Goal: Information Seeking & Learning: Learn about a topic

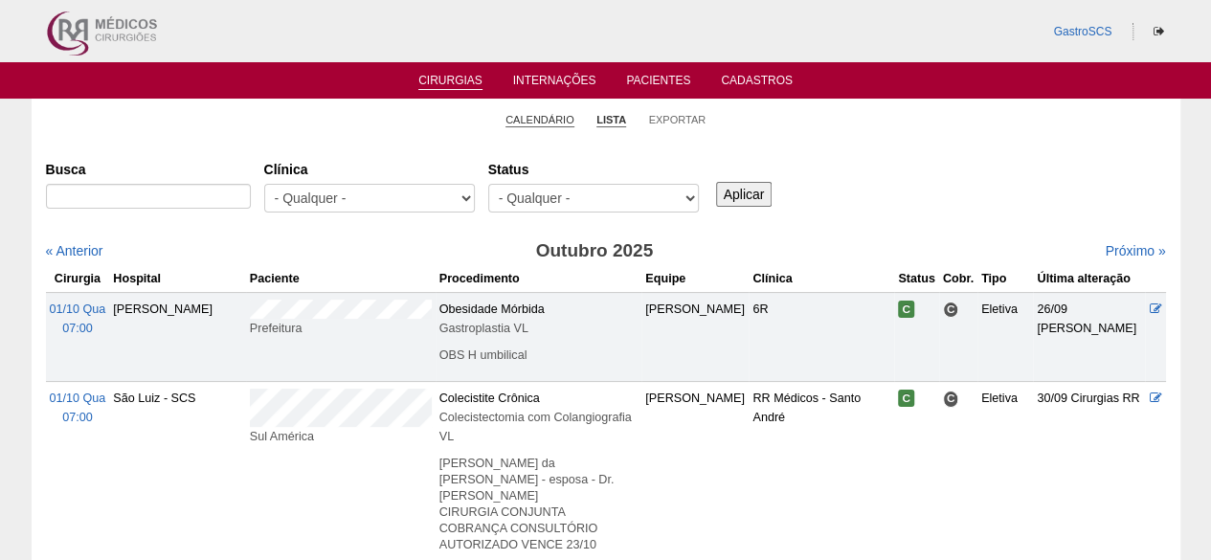
click at [565, 124] on link "Calendário" at bounding box center [540, 120] width 69 height 14
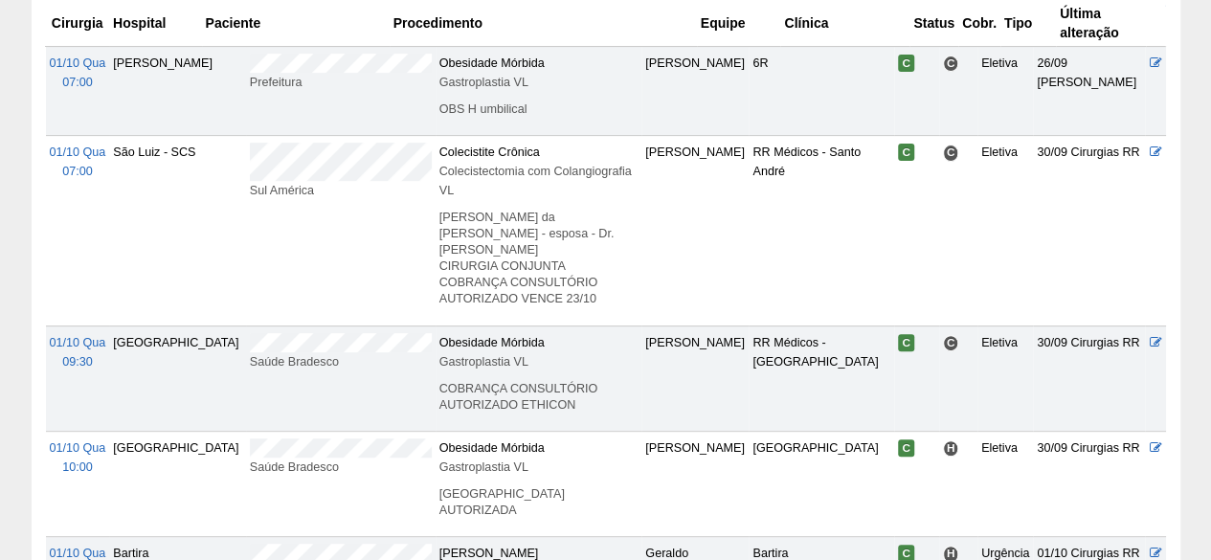
scroll to position [379, 0]
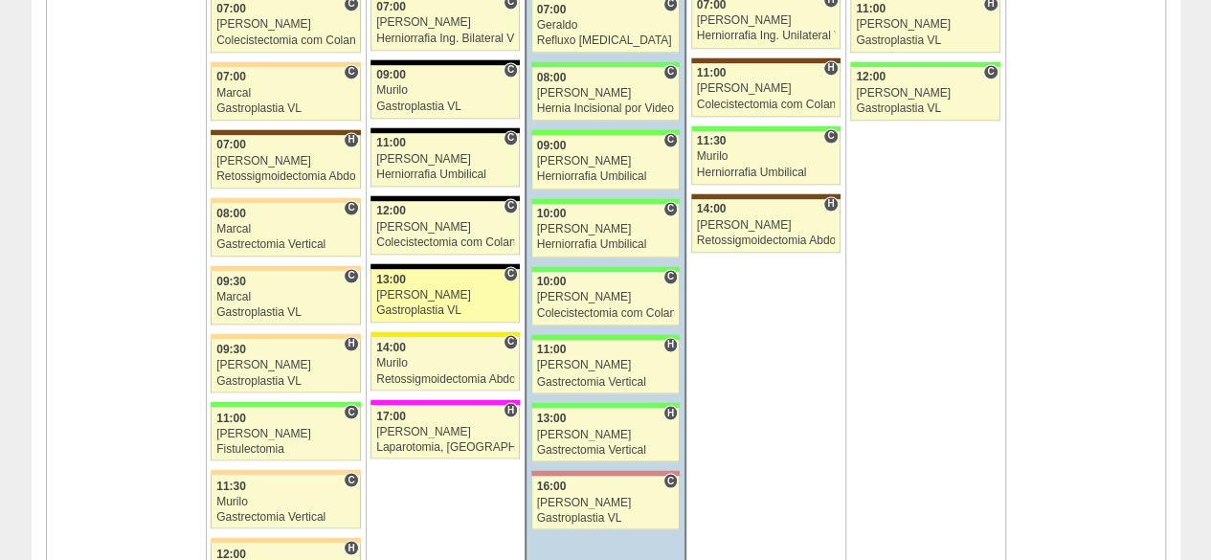
scroll to position [1341, 0]
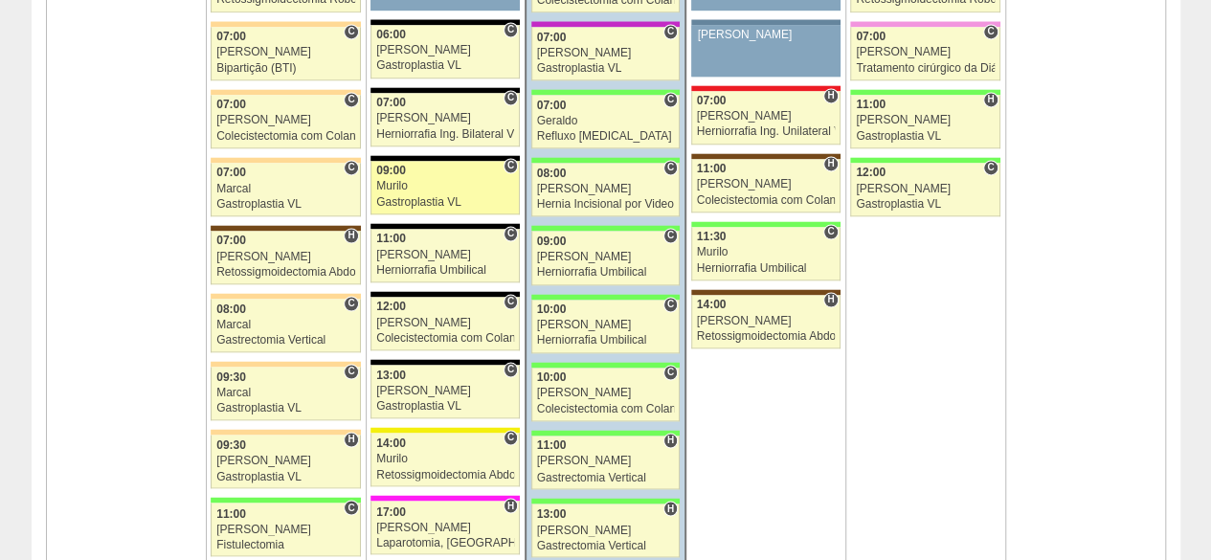
click at [428, 180] on div "Murilo" at bounding box center [445, 186] width 138 height 12
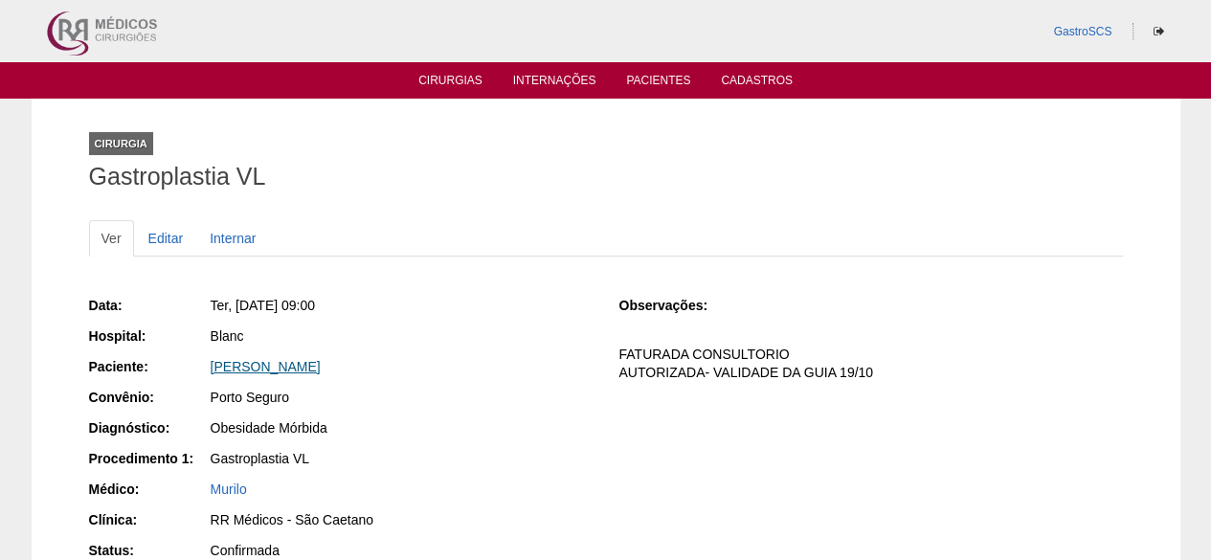
click at [321, 364] on link "[PERSON_NAME]" at bounding box center [266, 366] width 110 height 15
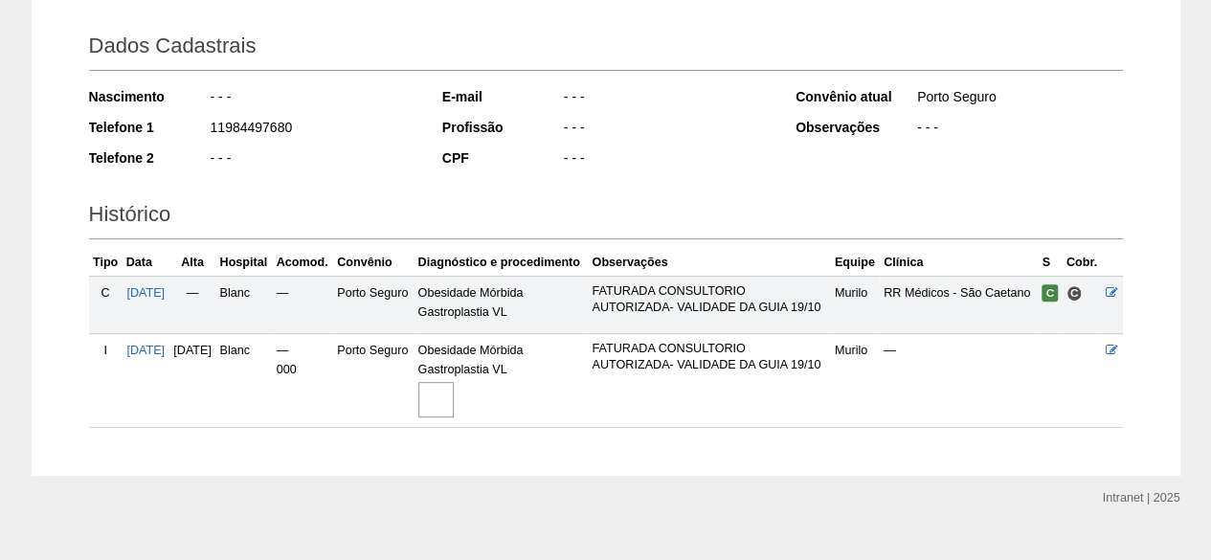
scroll to position [322, 0]
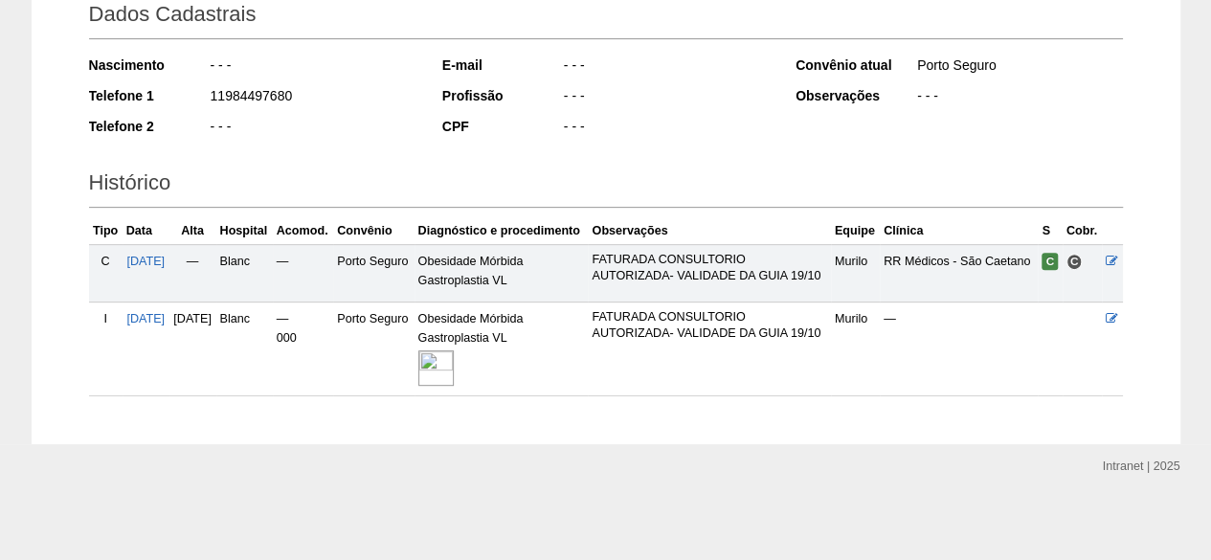
click at [454, 370] on img at bounding box center [435, 367] width 35 height 35
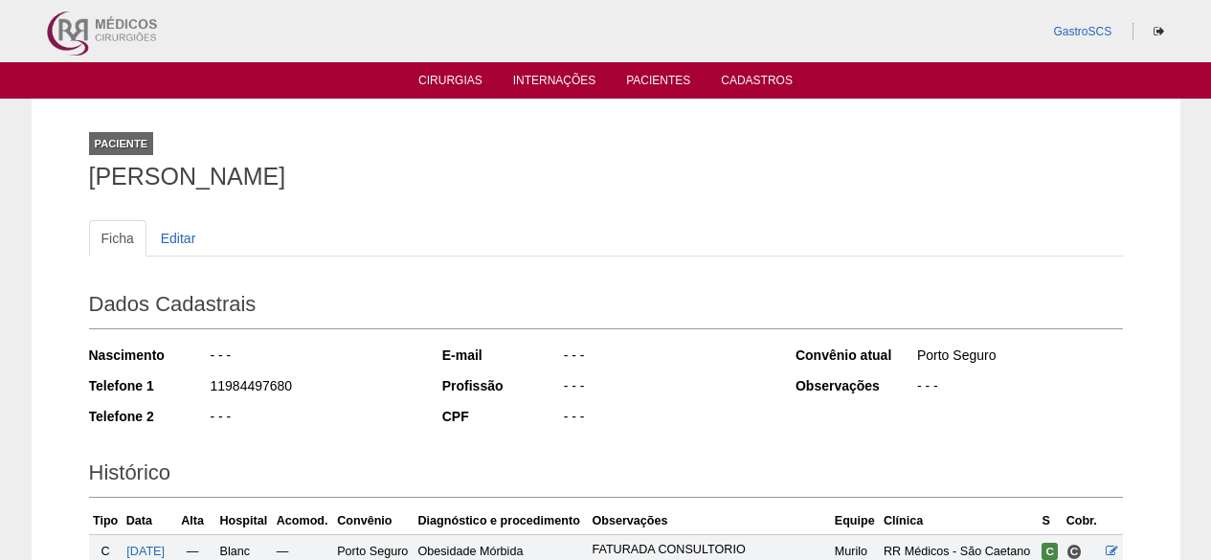
scroll to position [322, 0]
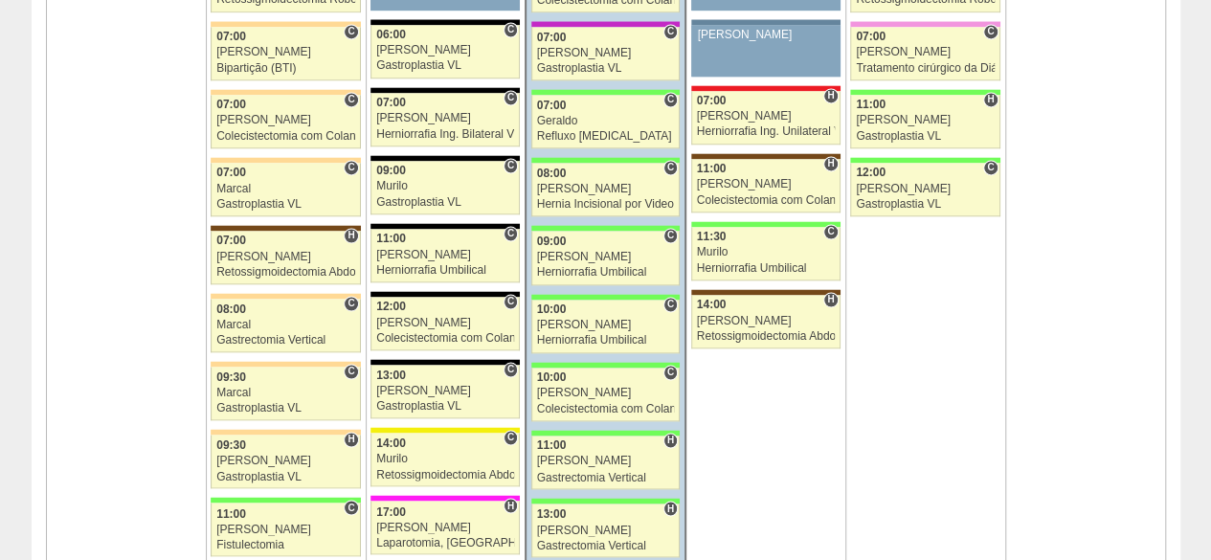
scroll to position [1341, 0]
click at [436, 116] on link "88688 Ricardo Fernandes C 07:00 Ricardo Fernandes Herniorrafia Ing. Bilateral V…" at bounding box center [445, 120] width 149 height 54
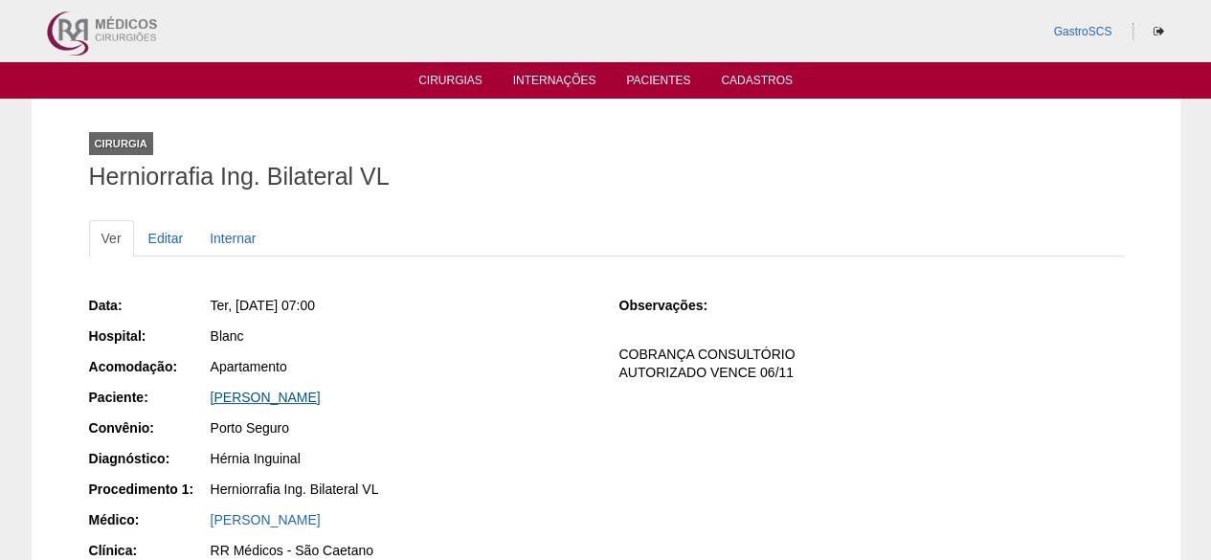
click at [320, 391] on link "[PERSON_NAME]" at bounding box center [266, 397] width 110 height 15
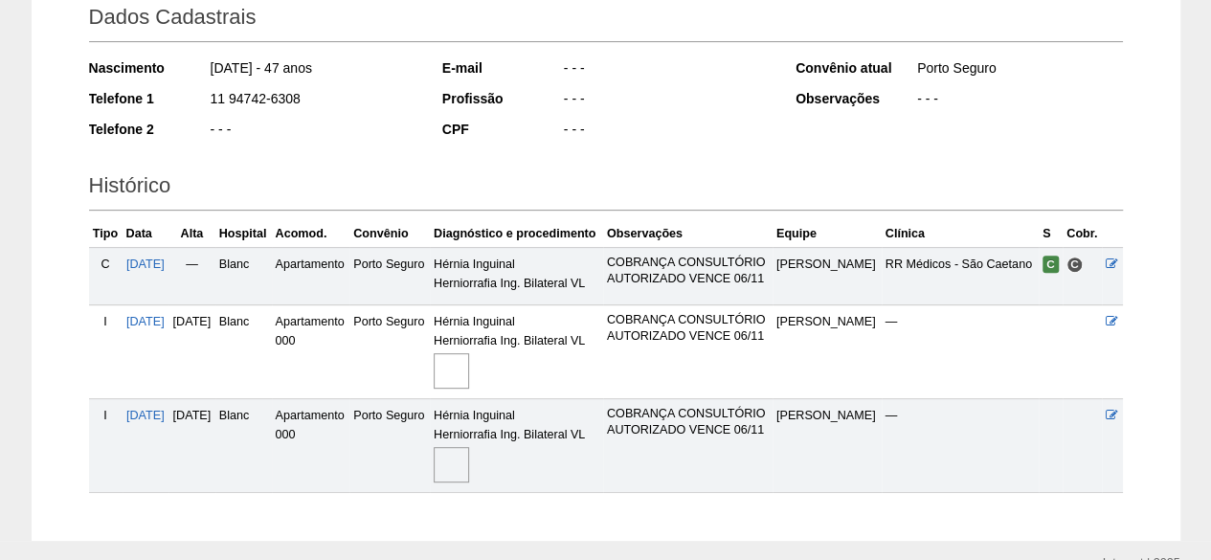
scroll to position [383, 0]
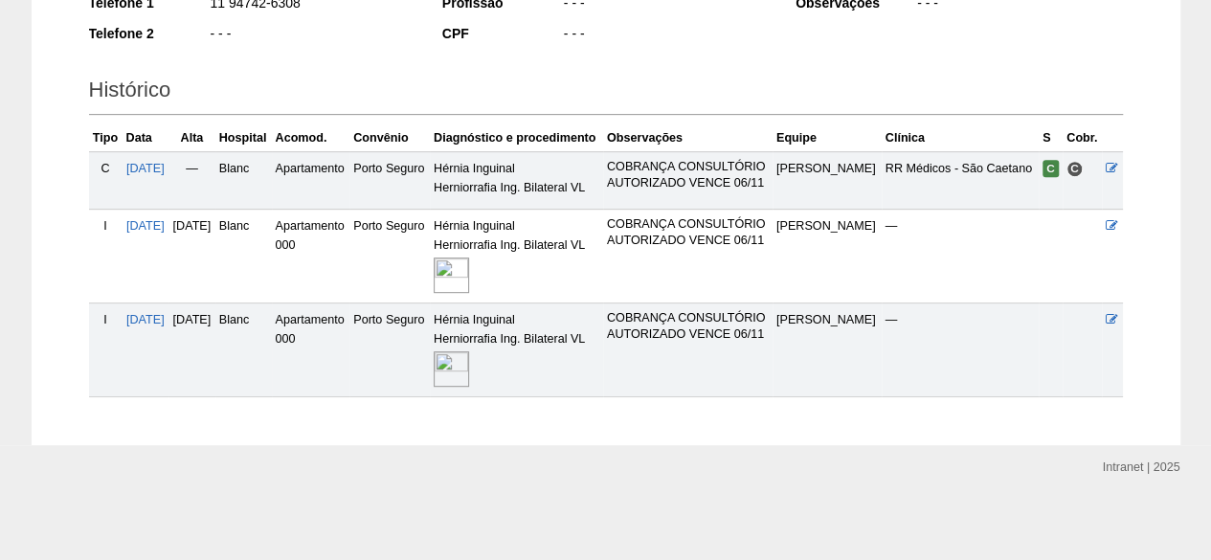
click at [469, 293] on img at bounding box center [451, 275] width 35 height 35
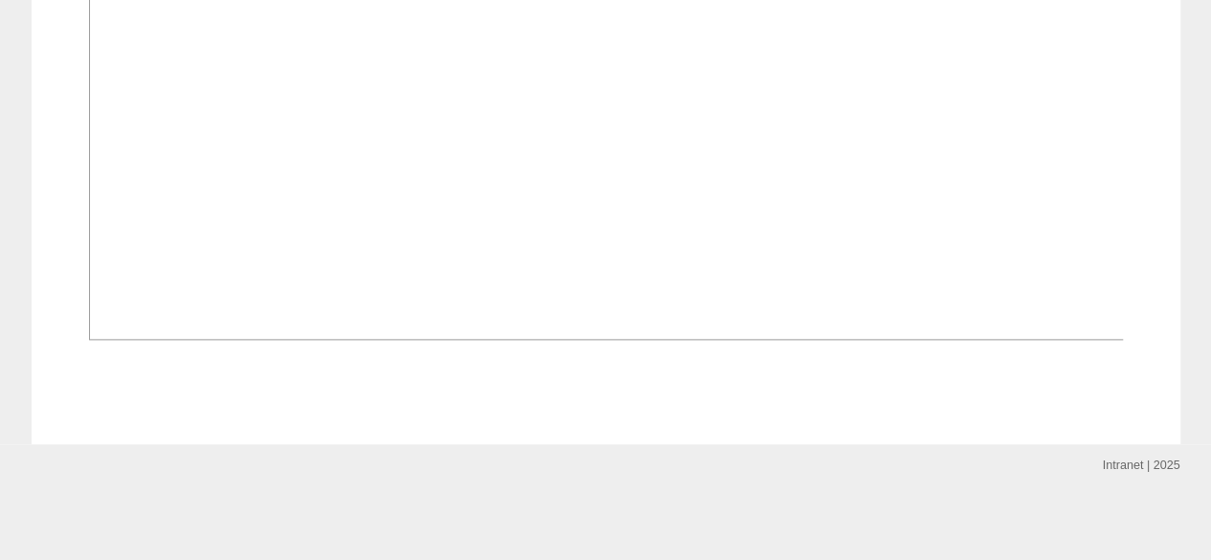
scroll to position [1532, 0]
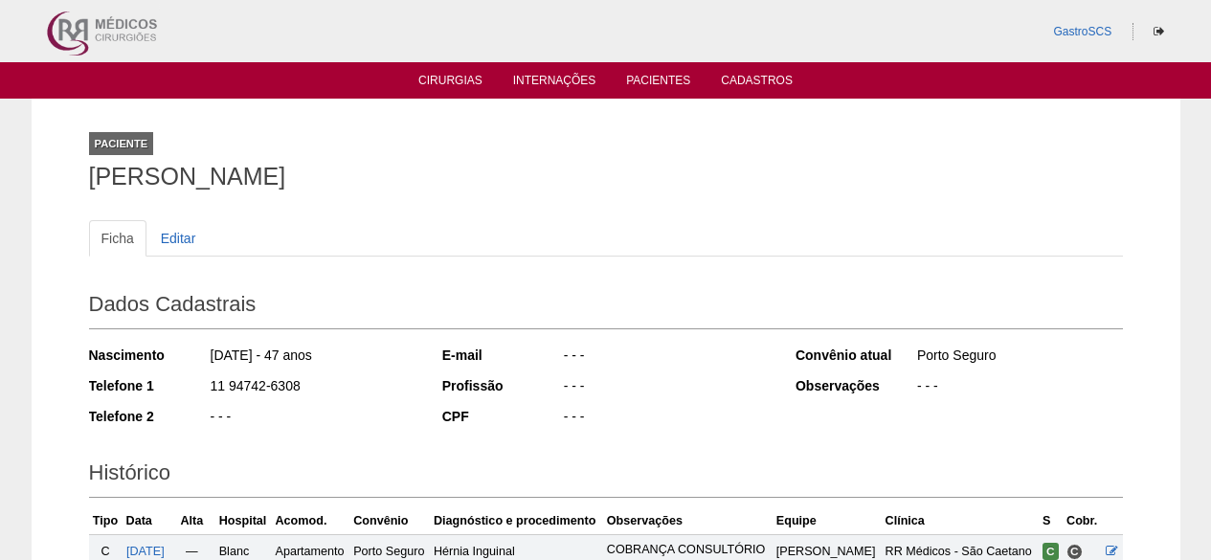
scroll to position [381, 0]
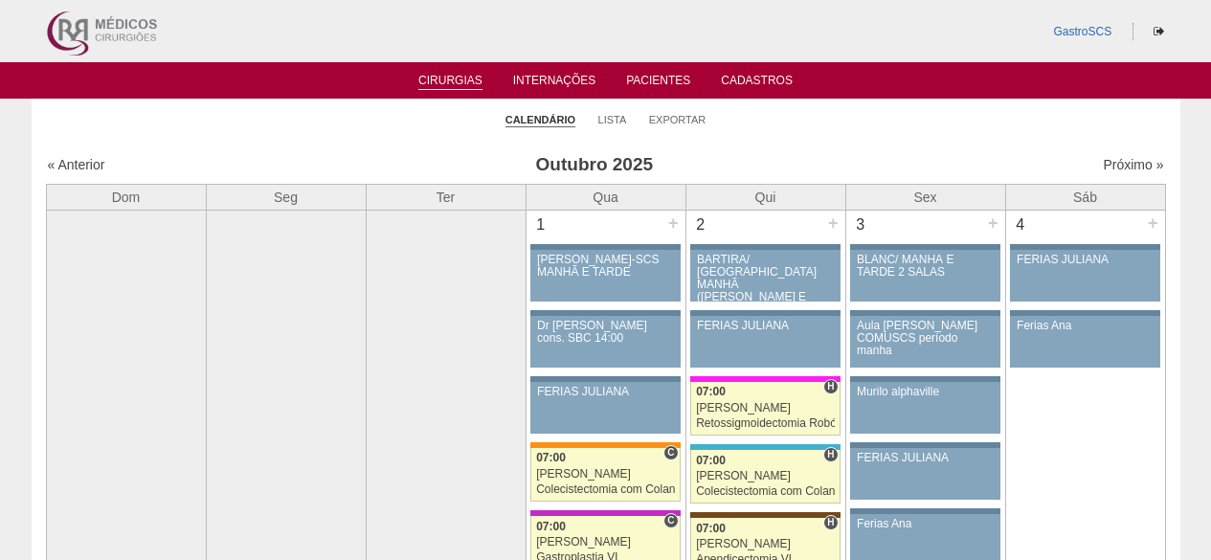
scroll to position [1341, 0]
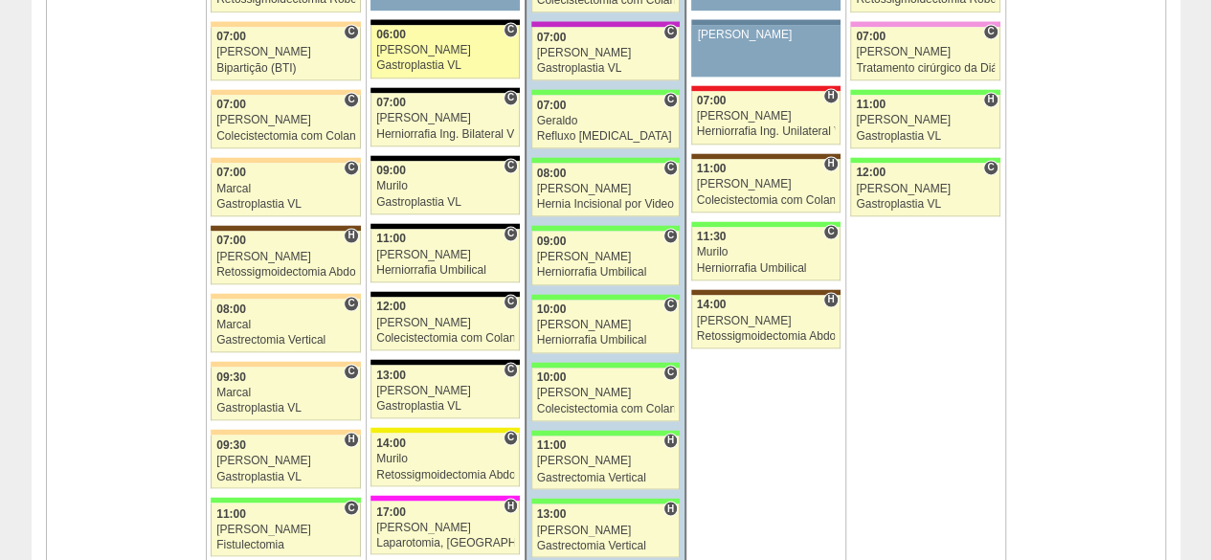
click at [404, 44] on div "[PERSON_NAME]" at bounding box center [445, 50] width 138 height 12
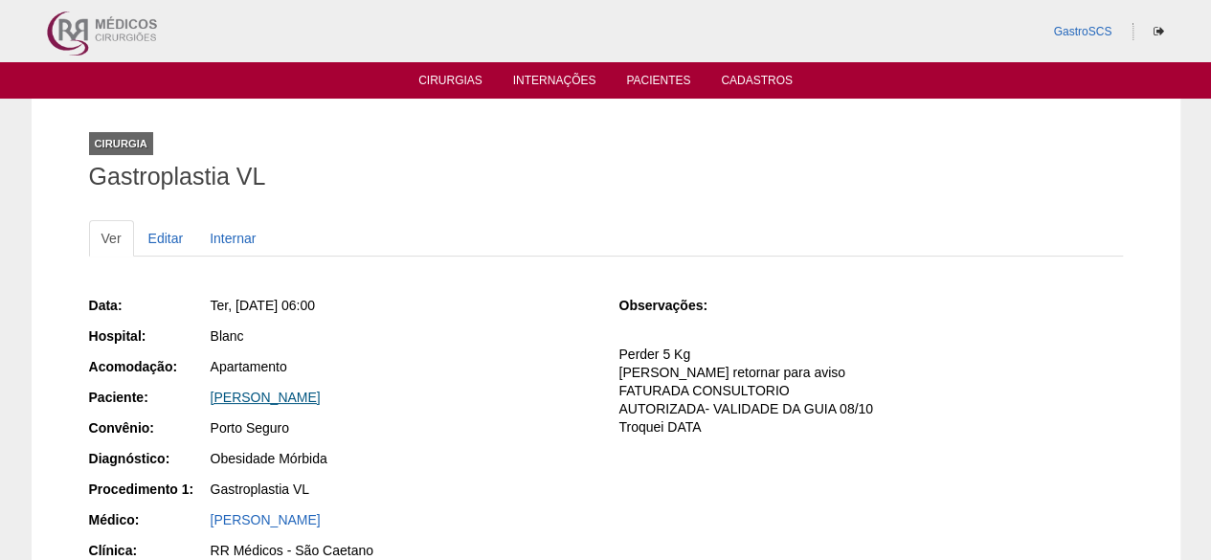
click at [310, 394] on link "[PERSON_NAME]" at bounding box center [266, 397] width 110 height 15
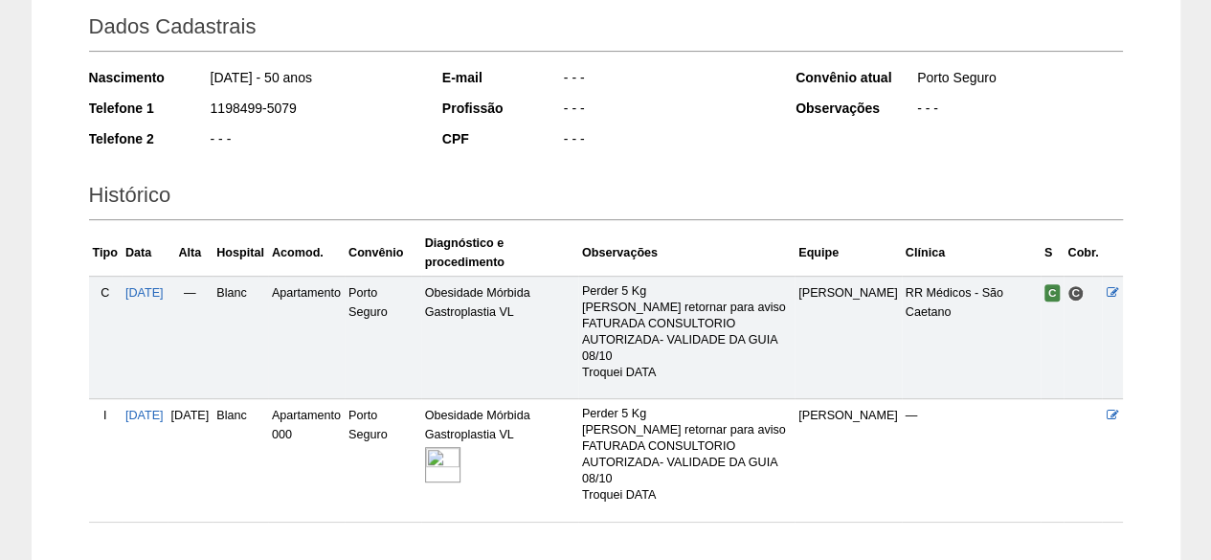
scroll to position [383, 0]
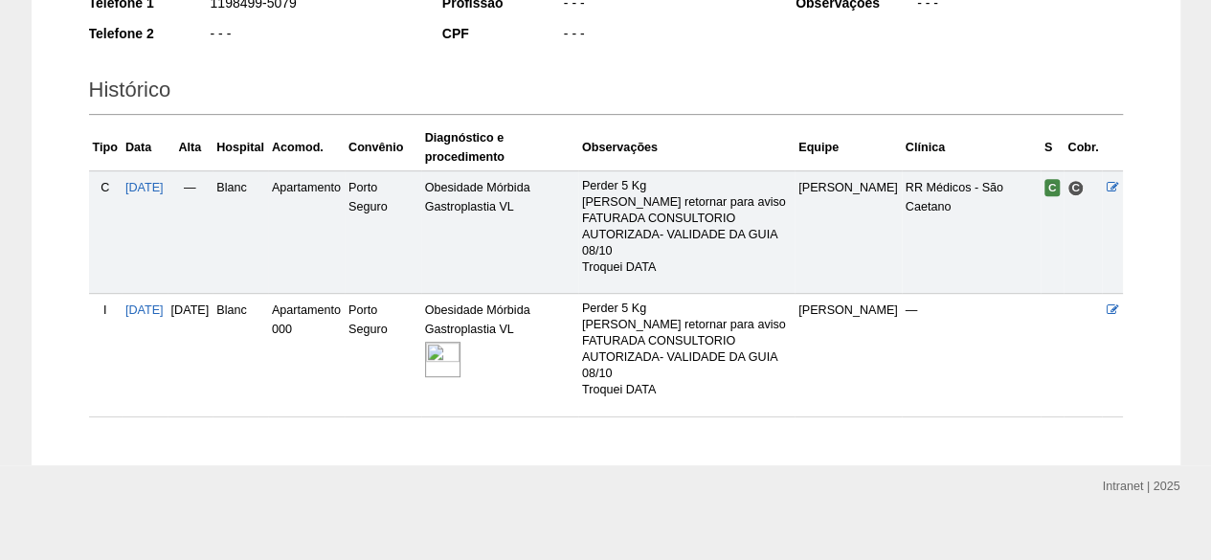
click at [461, 368] on img at bounding box center [442, 359] width 35 height 35
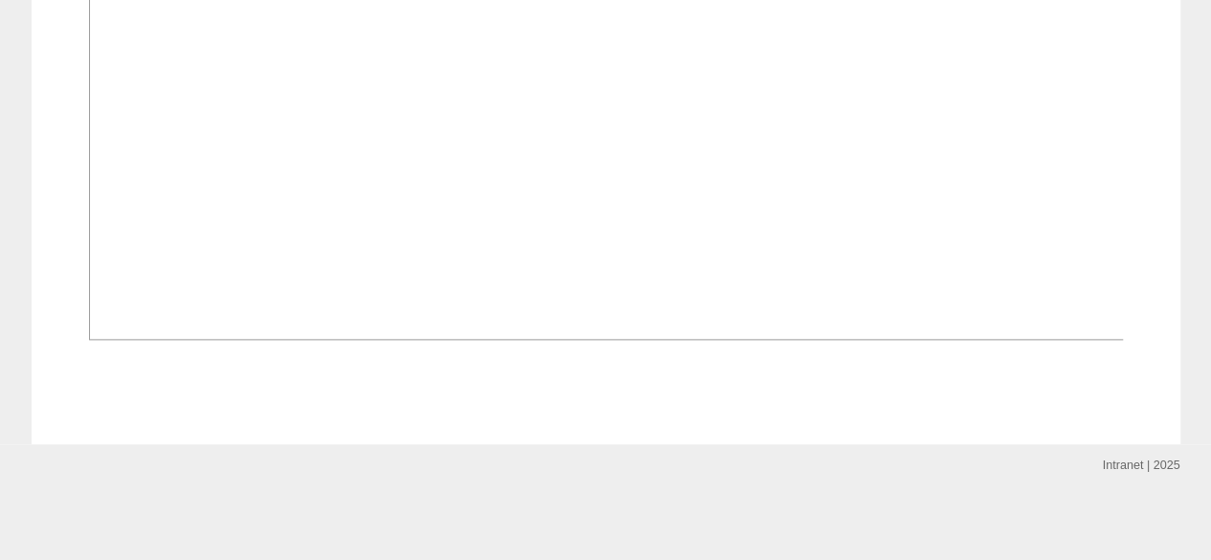
scroll to position [1532, 0]
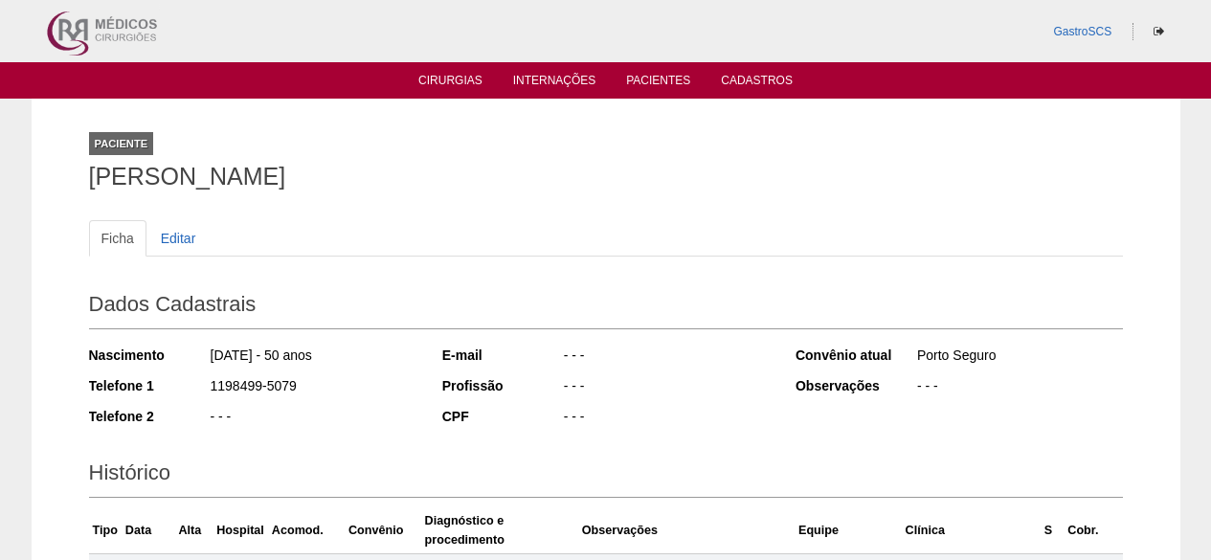
scroll to position [381, 0]
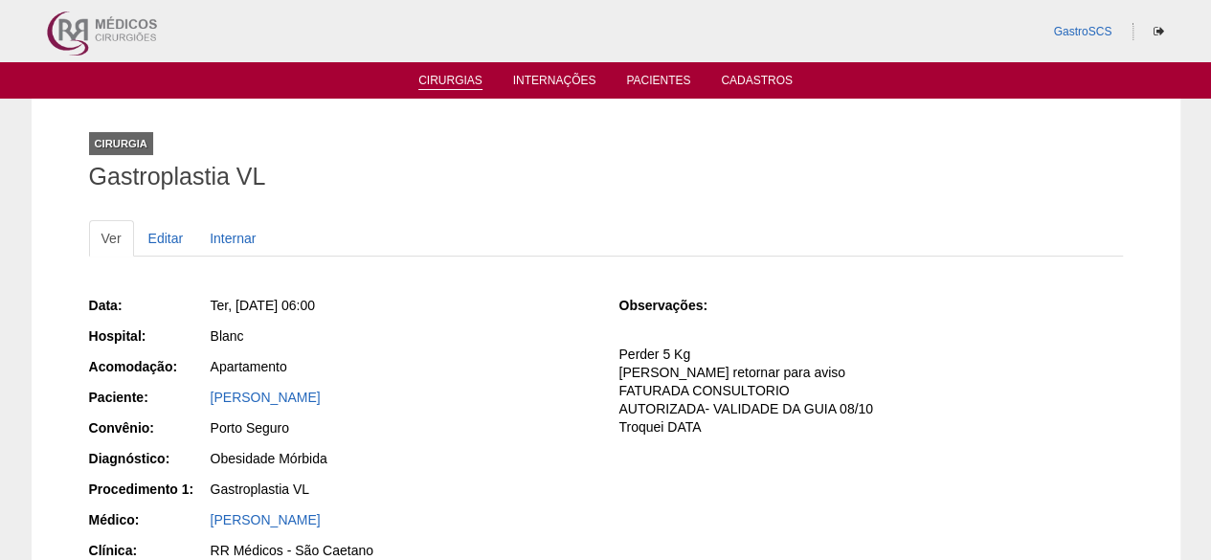
click at [429, 91] on ul "Cirurgias Internações Pacientes Cadastros" at bounding box center [605, 80] width 1211 height 36
click at [434, 85] on link "Cirurgias" at bounding box center [450, 82] width 64 height 16
